Goal: Navigation & Orientation: Find specific page/section

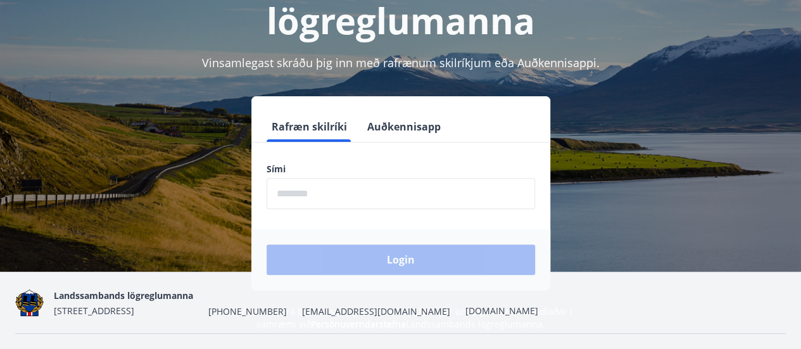
scroll to position [140, 0]
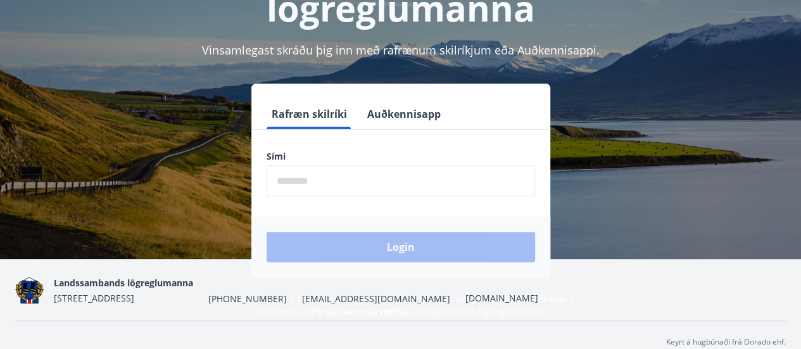
click at [335, 183] on input "phone" at bounding box center [400, 180] width 268 height 31
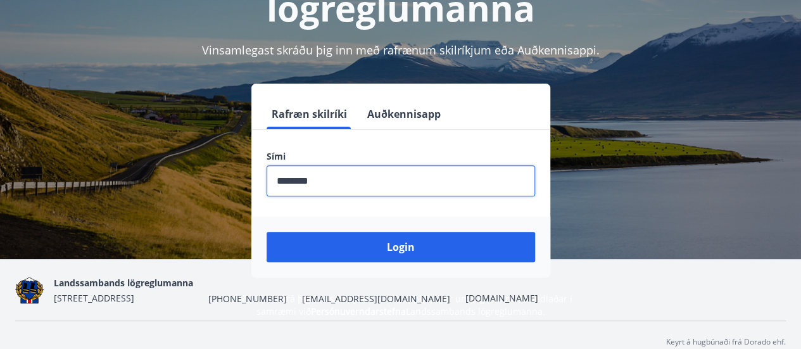
type input "********"
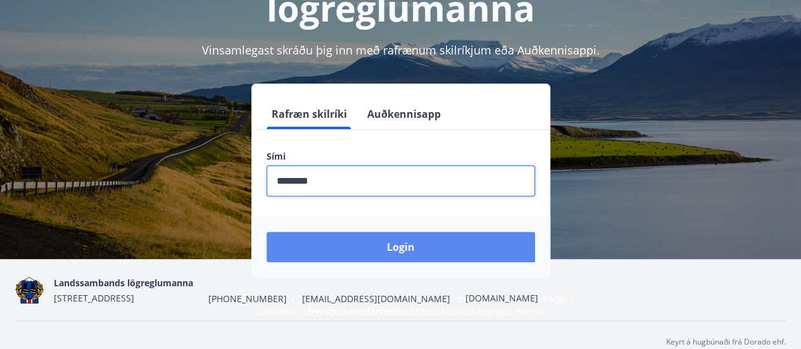
click at [407, 252] on button "Login" at bounding box center [400, 247] width 268 height 30
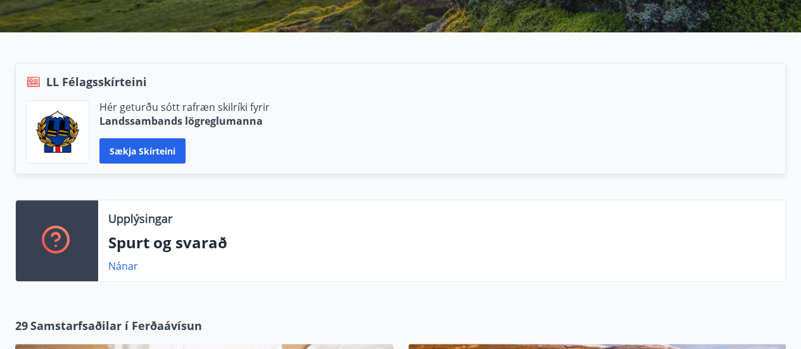
scroll to position [234, 0]
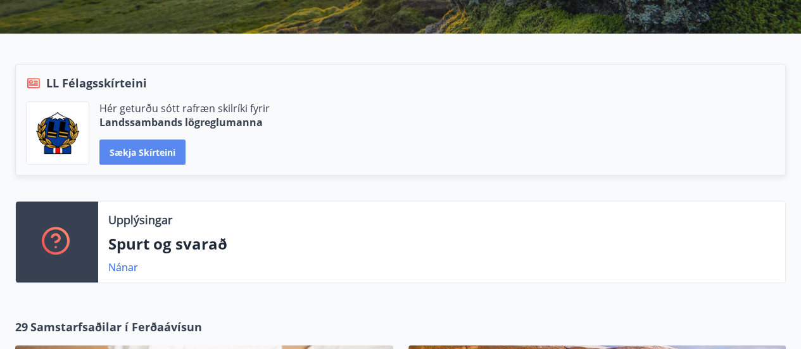
click at [159, 156] on button "Sækja skírteini" at bounding box center [142, 151] width 86 height 25
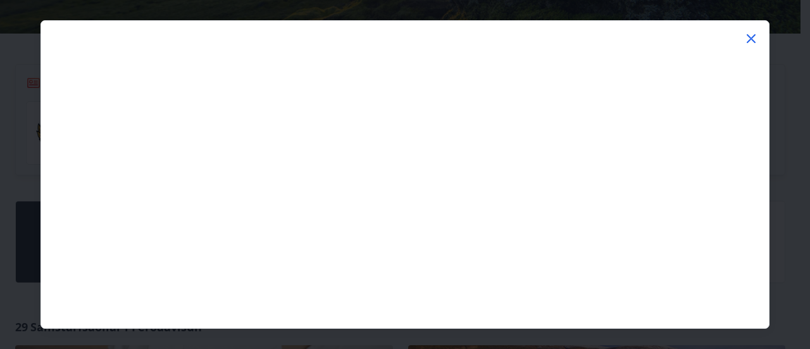
click at [750, 42] on icon at bounding box center [751, 38] width 15 height 15
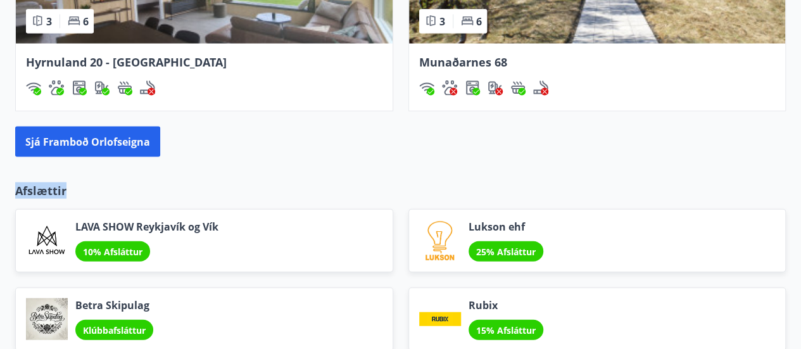
scroll to position [1329, 0]
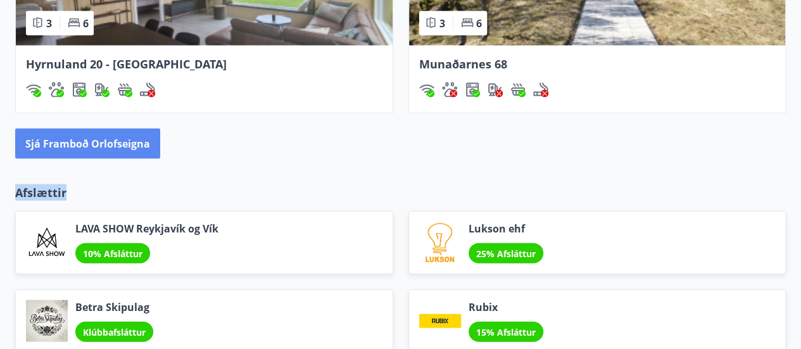
click at [124, 149] on button "Sjá framboð orlofseigna" at bounding box center [87, 143] width 145 height 30
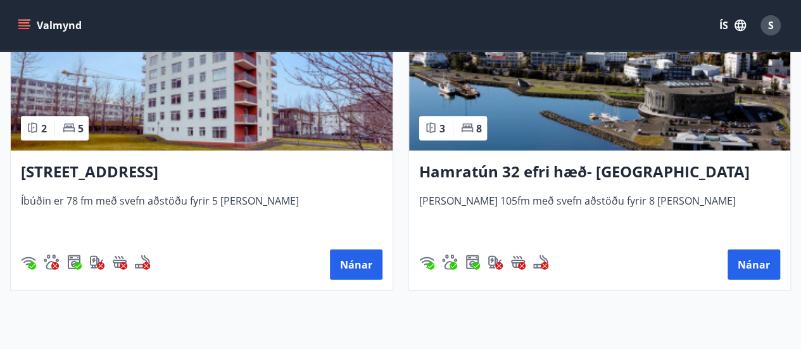
scroll to position [1351, 0]
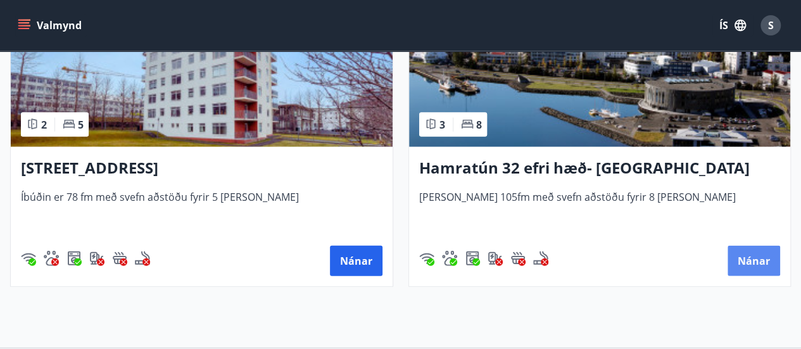
click at [754, 268] on button "Nánar" at bounding box center [753, 261] width 53 height 30
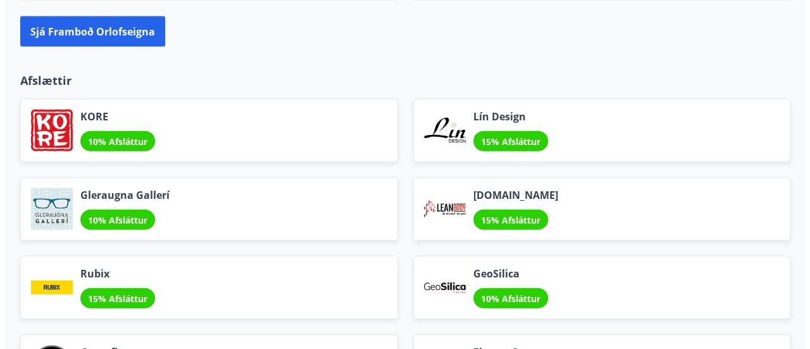
scroll to position [1442, 0]
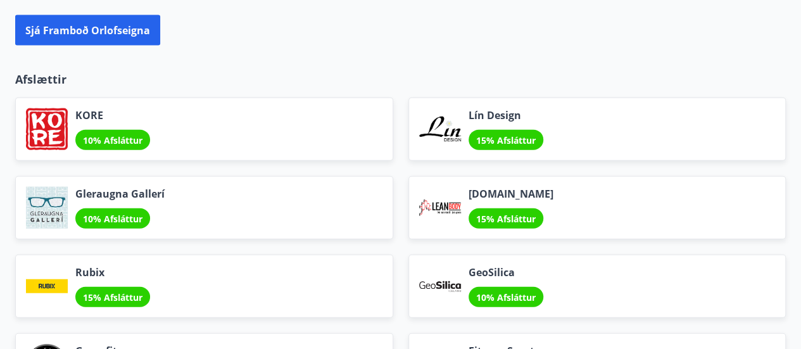
click at [727, 269] on div "GeoSilica 10% Afsláttur" at bounding box center [597, 285] width 378 height 63
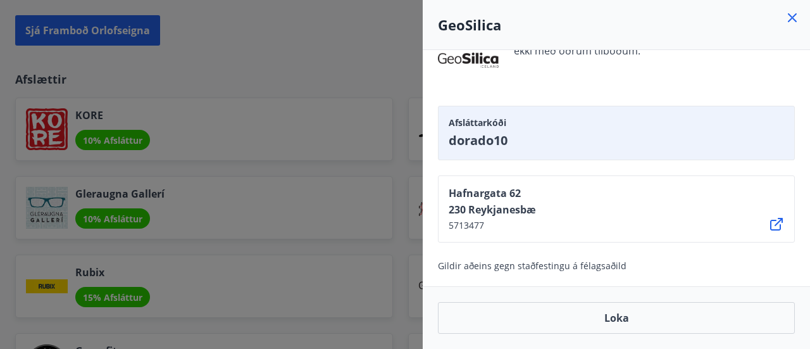
scroll to position [0, 0]
